Goal: Book appointment/travel/reservation

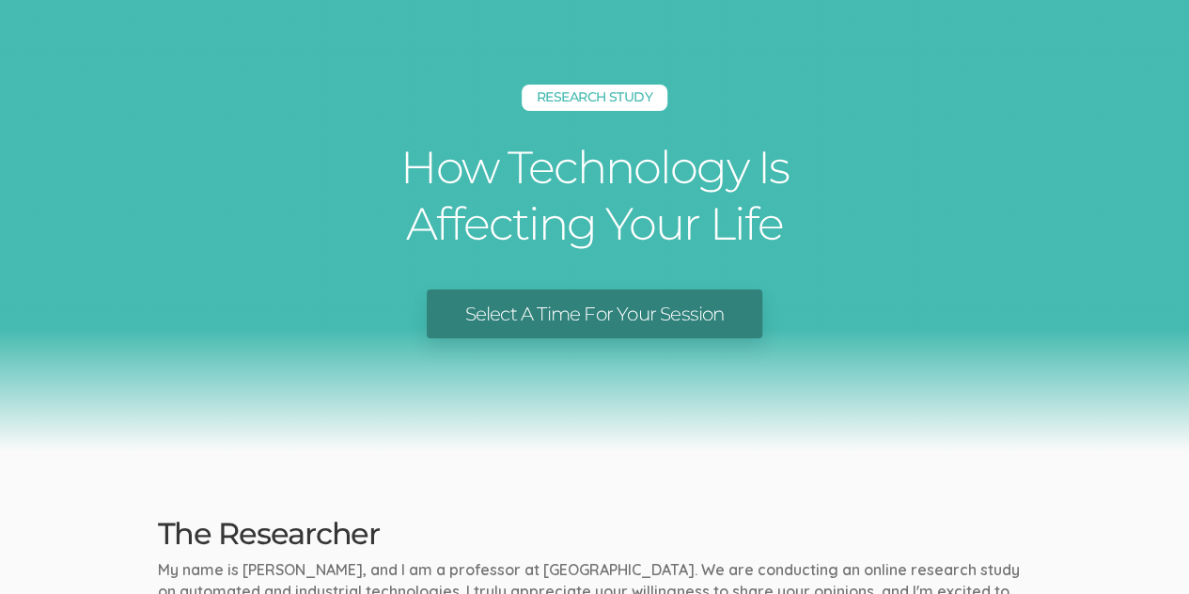
click at [649, 302] on link "Select A Time For Your Session" at bounding box center [594, 315] width 335 height 50
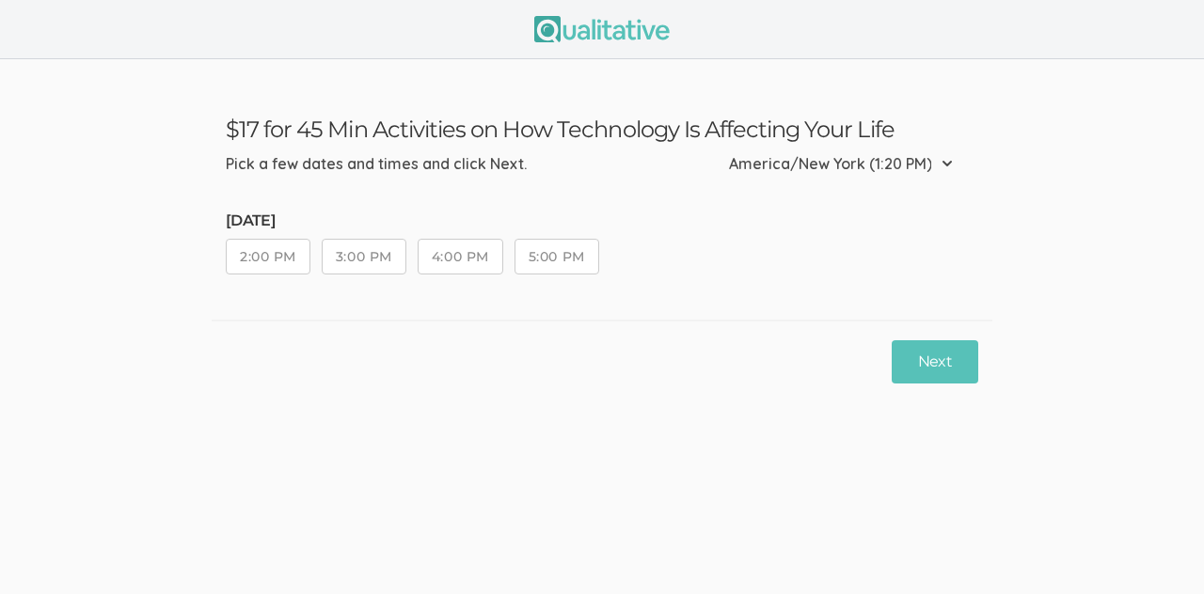
click at [297, 254] on button "2:00 PM" at bounding box center [268, 257] width 85 height 36
click at [382, 246] on button "3:00 PM" at bounding box center [364, 257] width 85 height 36
click at [425, 247] on button "4:00 PM" at bounding box center [460, 257] width 86 height 36
click at [572, 262] on button "5:00 PM" at bounding box center [556, 257] width 85 height 36
click at [916, 370] on button "Next" at bounding box center [934, 362] width 87 height 44
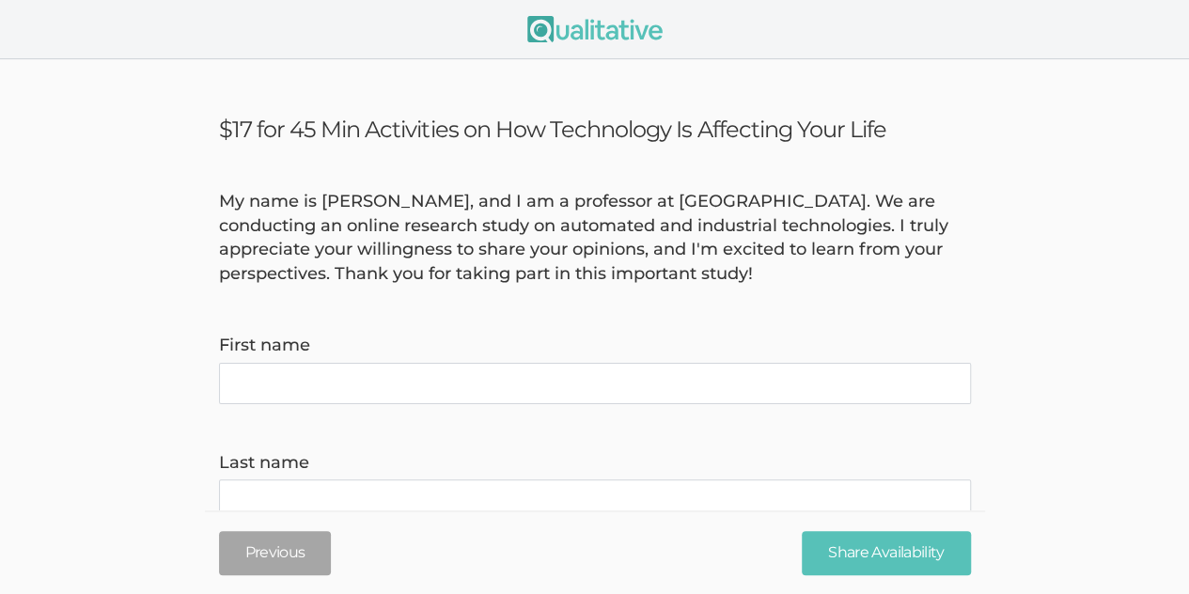
click at [771, 390] on name "First name" at bounding box center [595, 383] width 752 height 41
type name "[PERSON_NAME]"
